Goal: Information Seeking & Learning: Find contact information

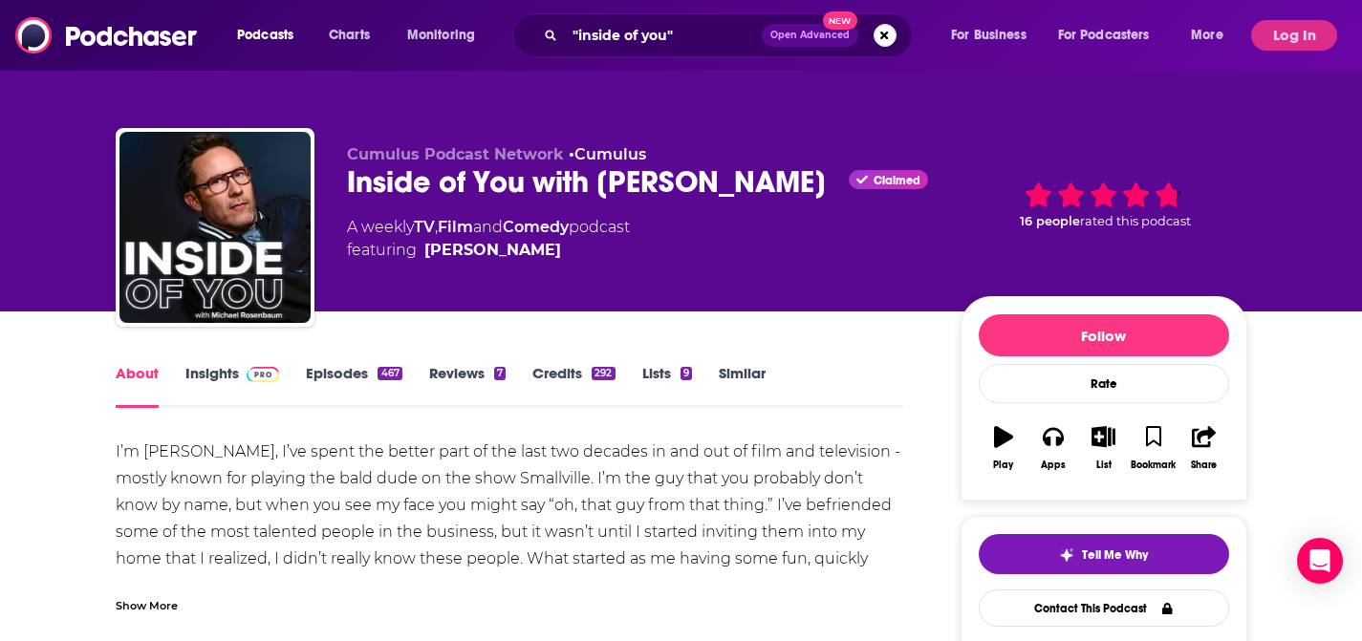
click at [601, 516] on div "I’m [PERSON_NAME], I’ve spent the better part of the last two decades in and ou…" at bounding box center [510, 559] width 789 height 241
click at [236, 370] on link "Insights" at bounding box center [232, 386] width 95 height 44
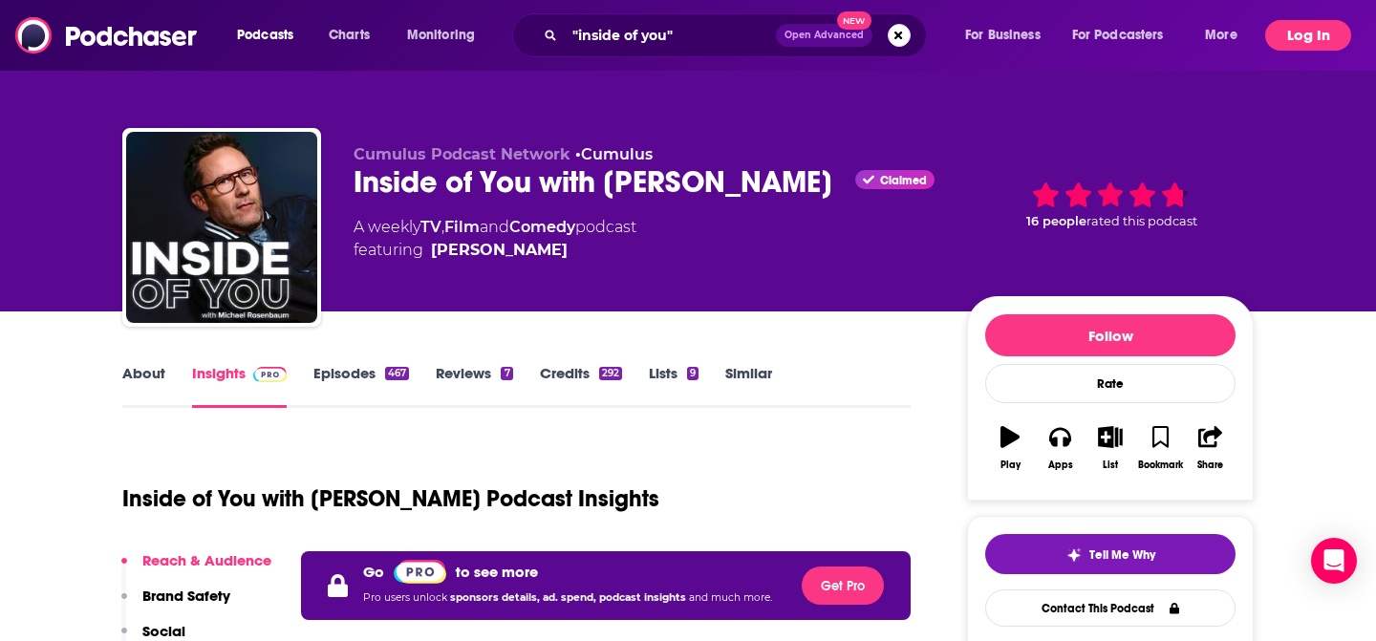
click at [1295, 27] on button "Log In" at bounding box center [1309, 35] width 86 height 31
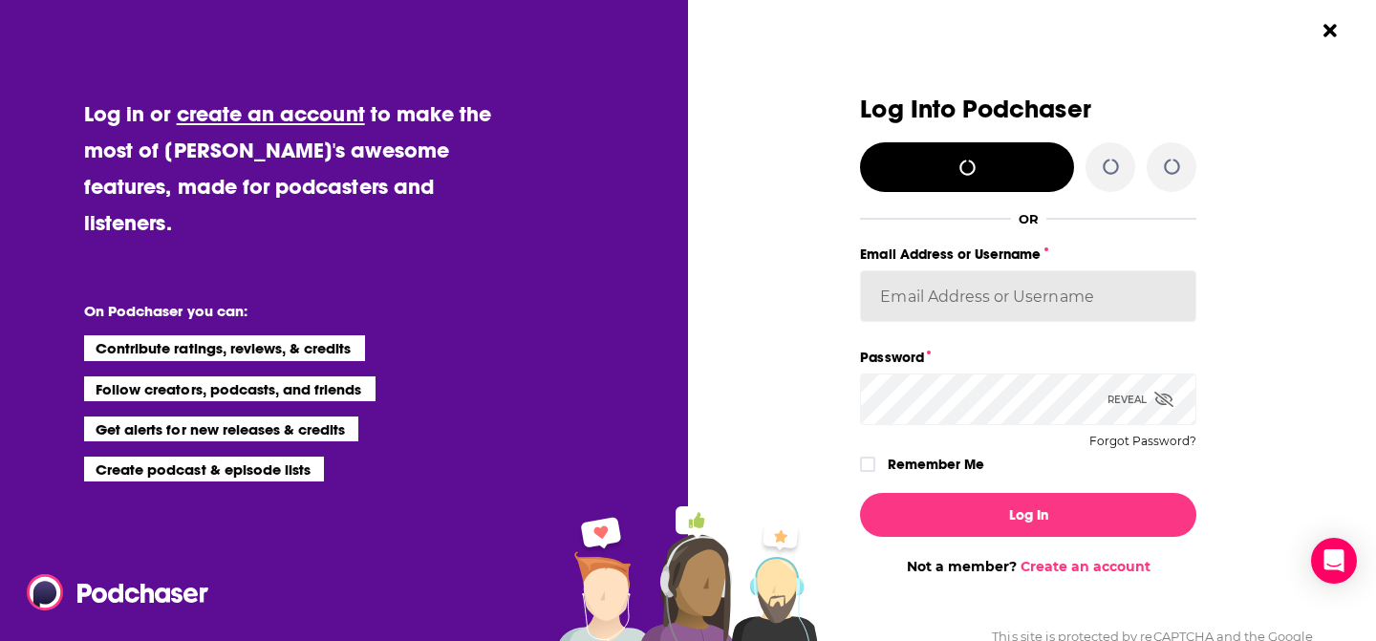
type input "brismall"
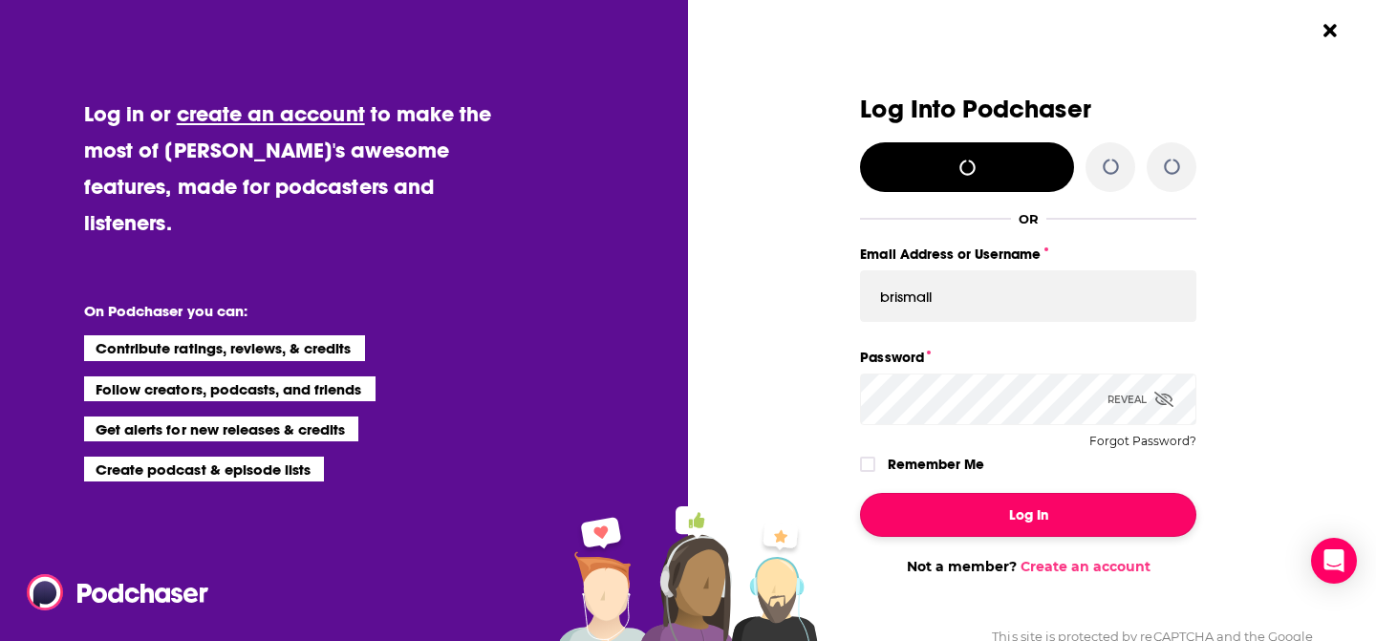
click at [940, 513] on button "Log In" at bounding box center [1028, 515] width 336 height 44
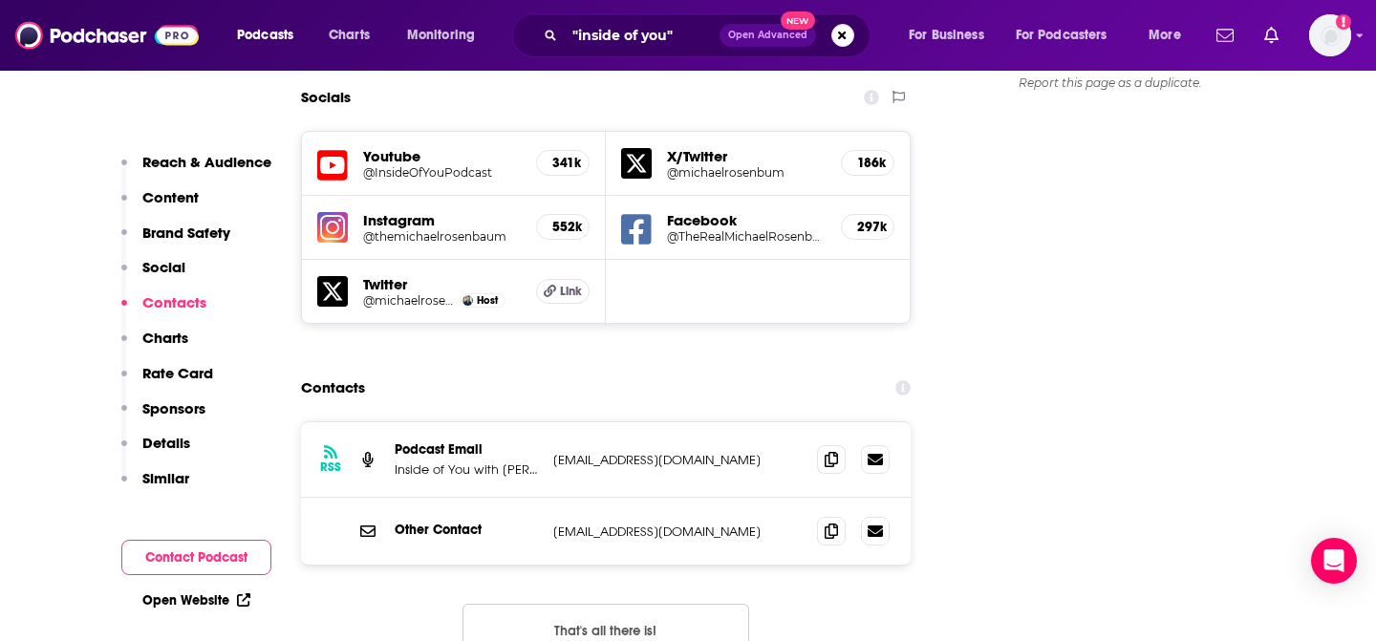
scroll to position [2195, 0]
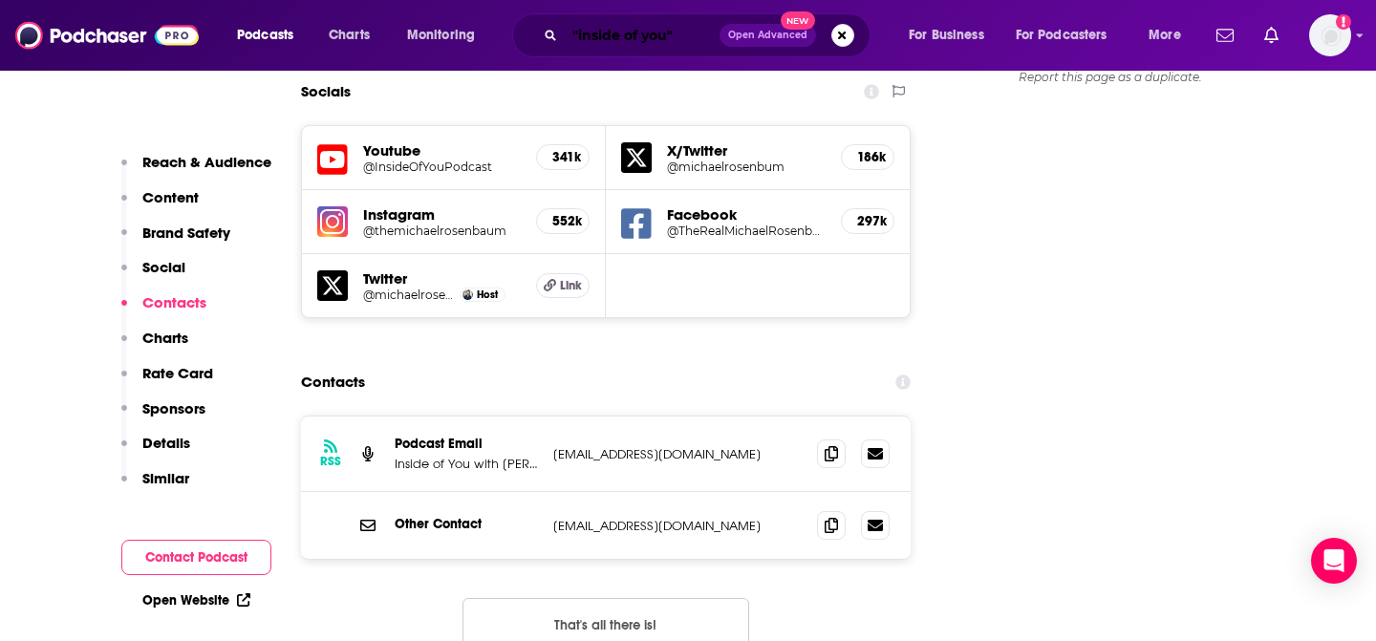
click at [620, 36] on input ""inside of you"" at bounding box center [642, 35] width 155 height 31
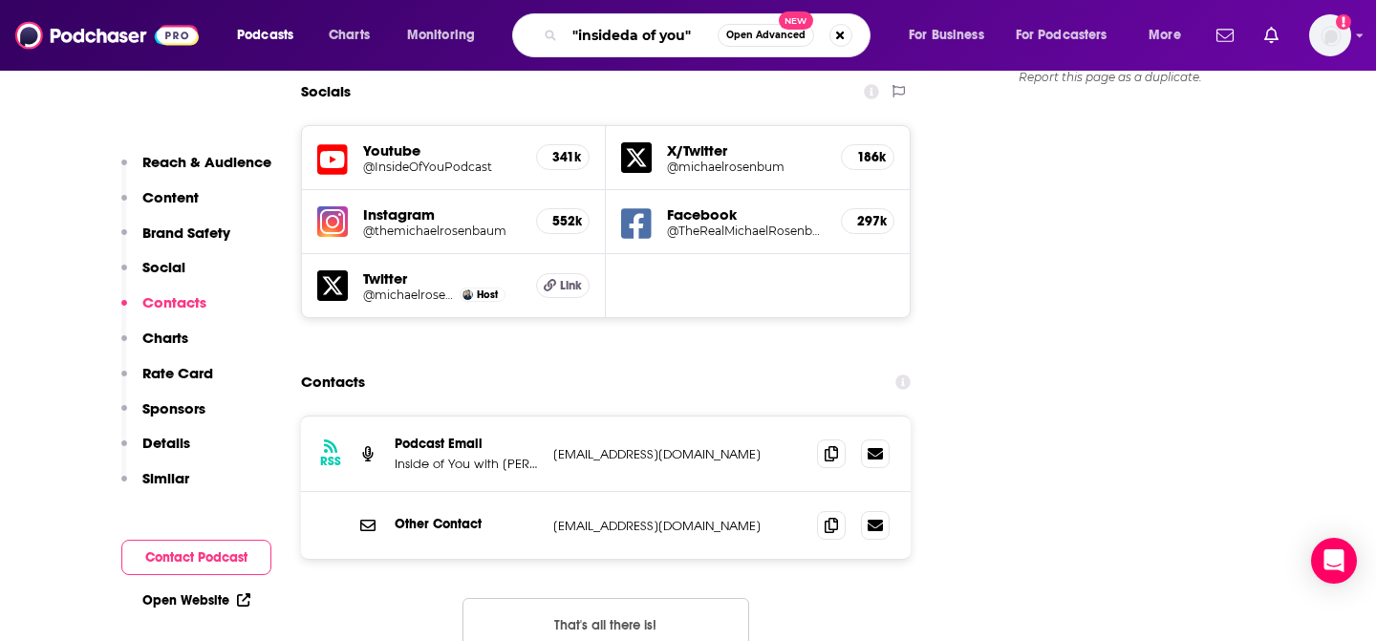
click at [622, 39] on input ""insideda of you"" at bounding box center [641, 35] width 153 height 31
type input "[PERSON_NAME]"
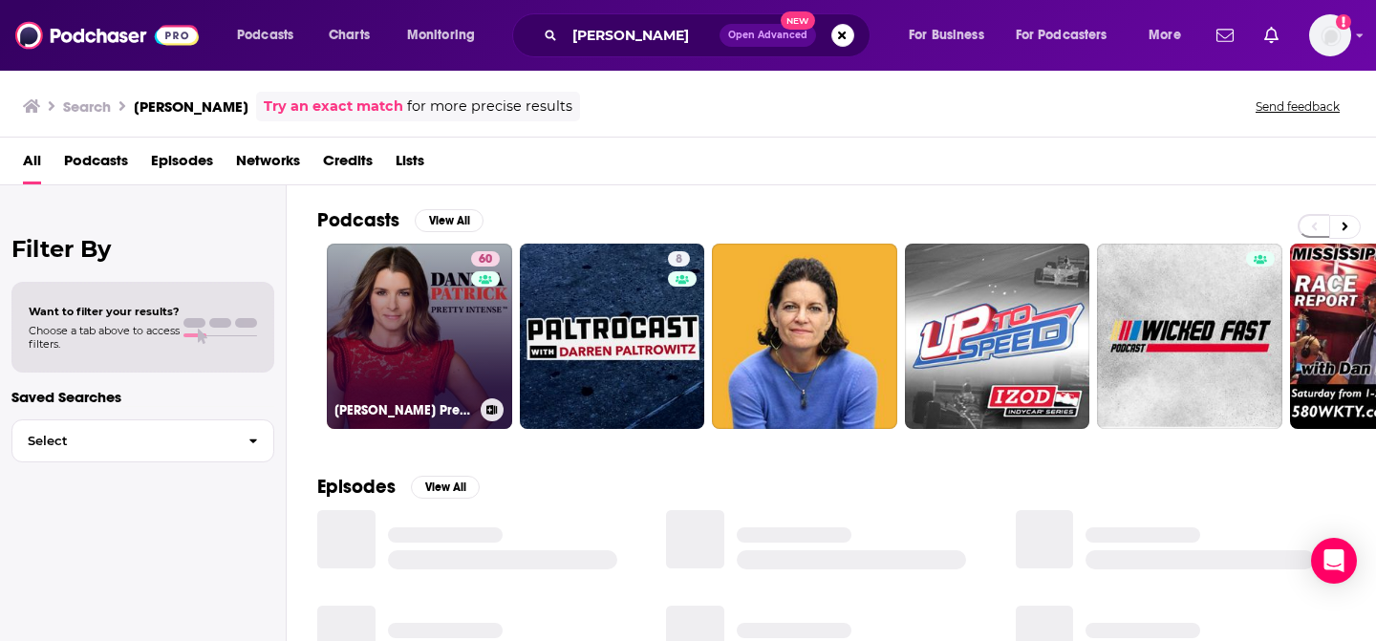
click at [335, 304] on link "60 [PERSON_NAME] Pretty Intense Podcast" at bounding box center [419, 336] width 185 height 185
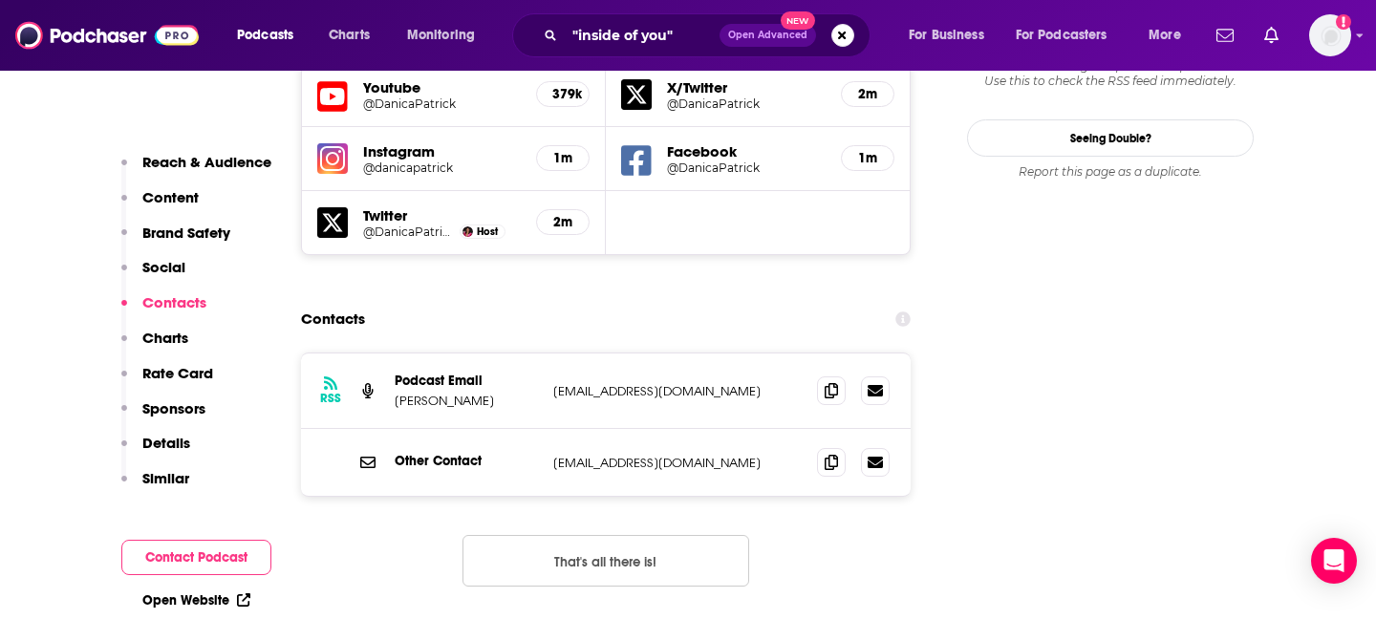
scroll to position [2285, 0]
drag, startPoint x: 674, startPoint y: 461, endPoint x: 329, endPoint y: 491, distance: 346.4
click at [329, 491] on div "RSS Podcast Email [PERSON_NAME] [PERSON_NAME][EMAIL_ADDRESS][DOMAIN_NAME] [PERS…" at bounding box center [606, 486] width 610 height 265
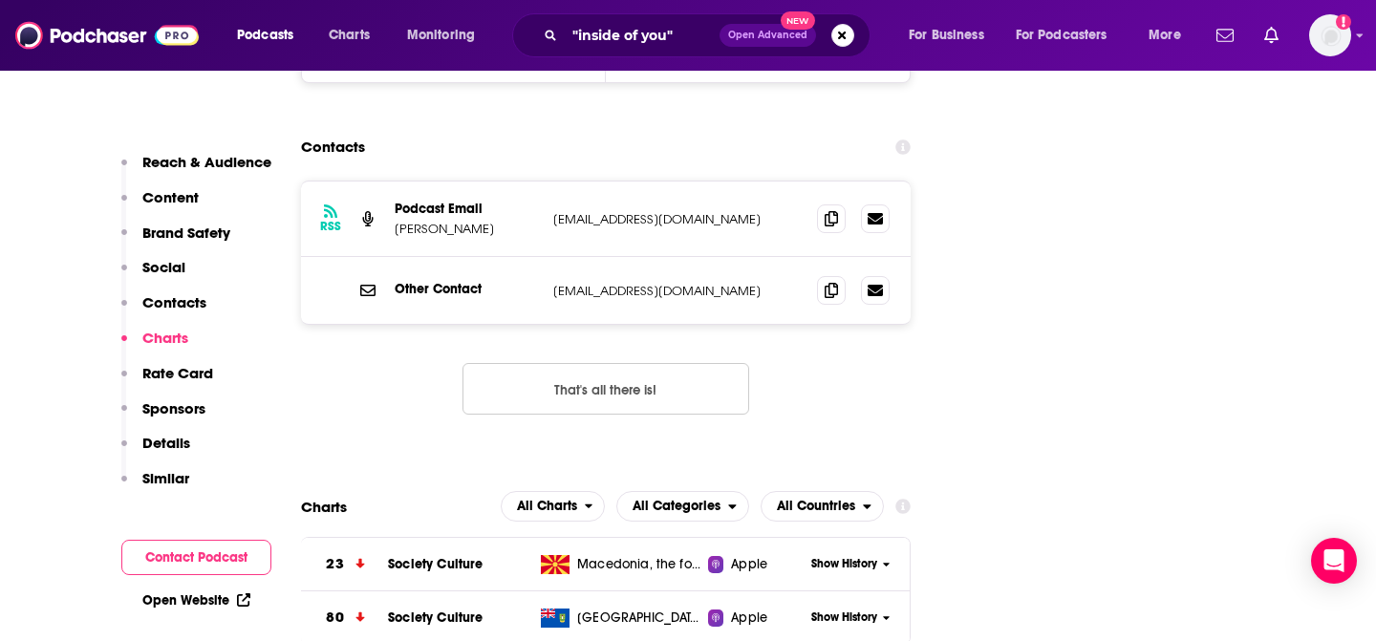
scroll to position [2567, 0]
